Goal: Information Seeking & Learning: Learn about a topic

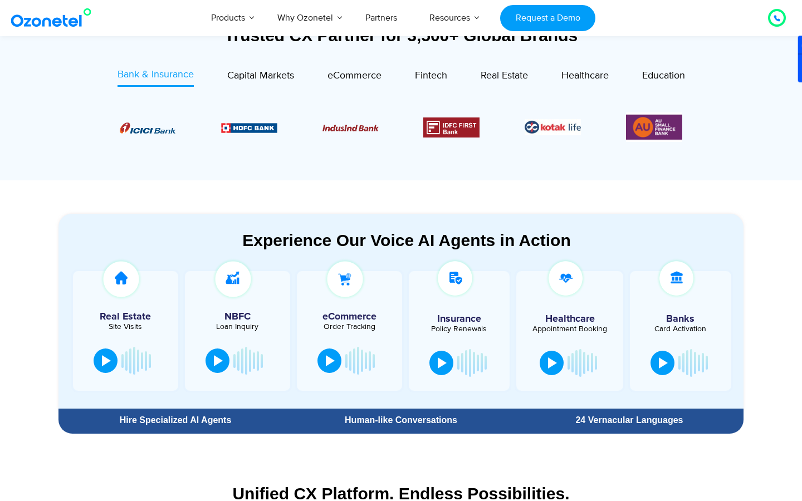
scroll to position [483, 0]
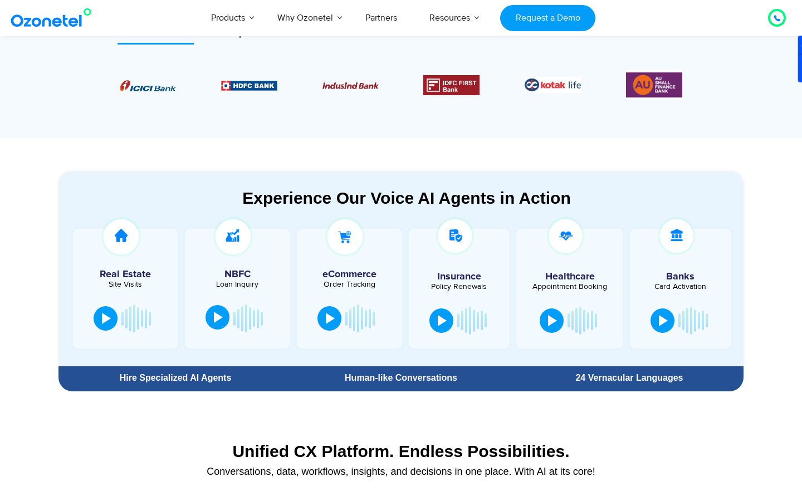
click at [219, 315] on div at bounding box center [218, 317] width 9 height 11
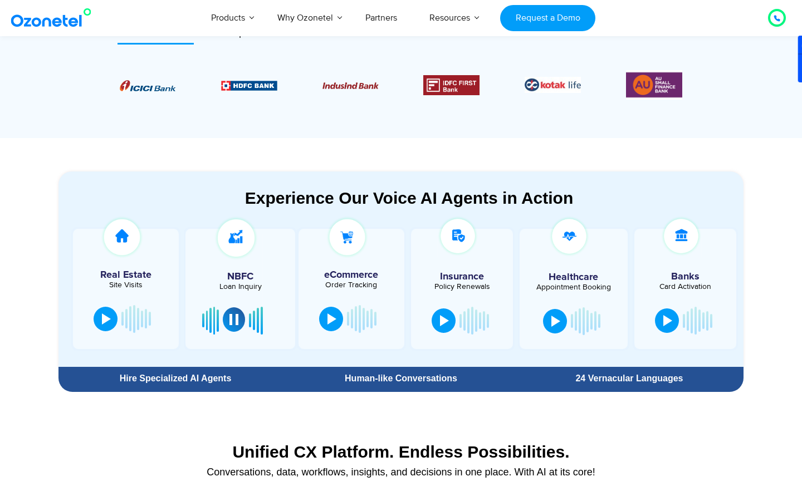
click at [233, 319] on div at bounding box center [233, 319] width 9 height 11
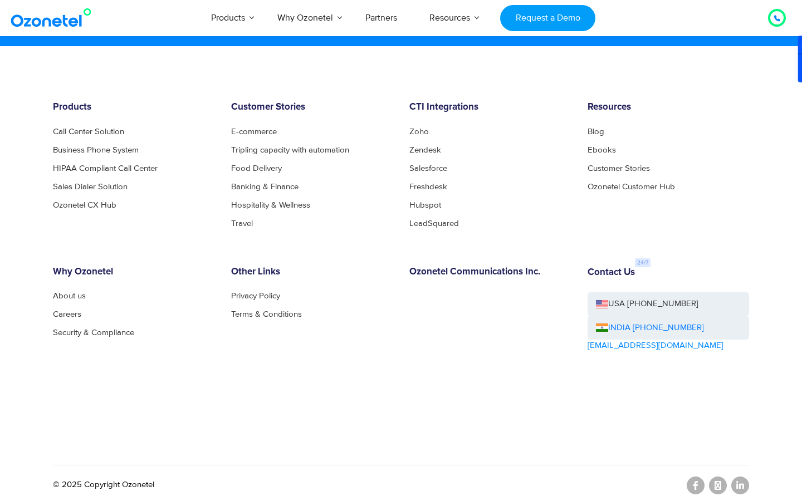
scroll to position [6044, 0]
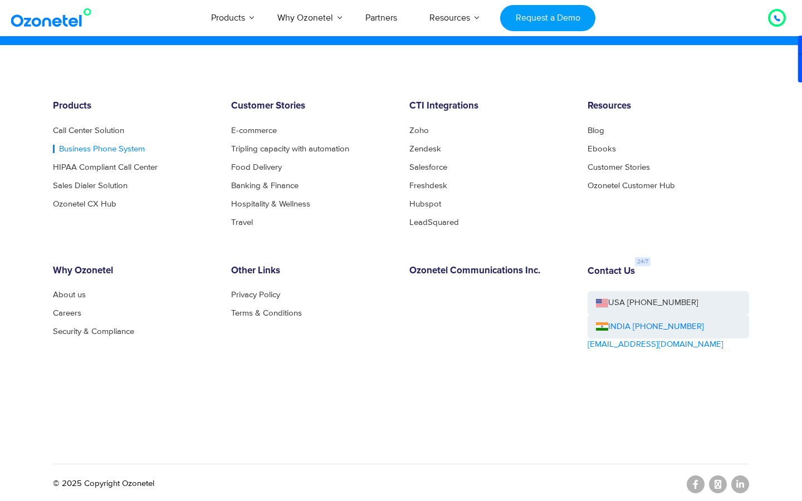
click at [114, 148] on link "Business Phone System" at bounding box center [99, 149] width 92 height 8
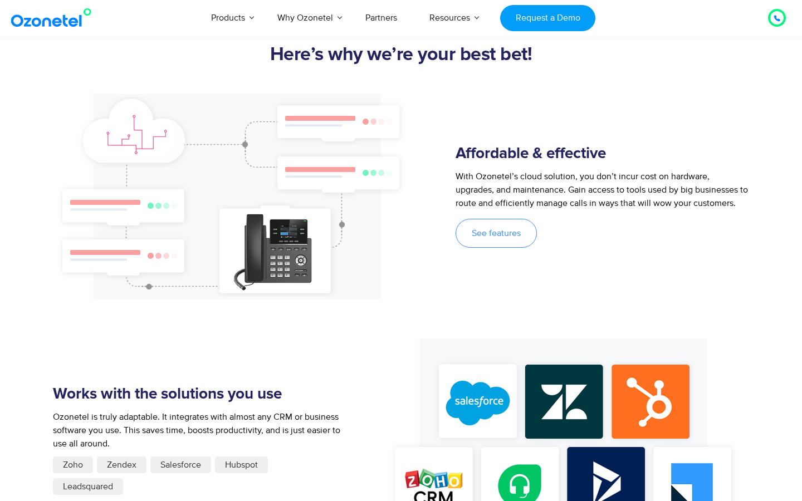
scroll to position [880, 0]
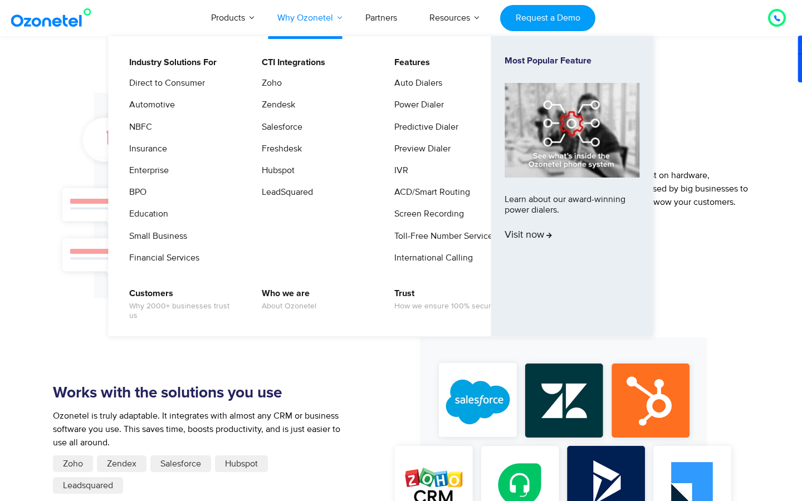
click at [289, 23] on link "Why Ozonetel" at bounding box center [305, 17] width 88 height 37
